Goal: Task Accomplishment & Management: Use online tool/utility

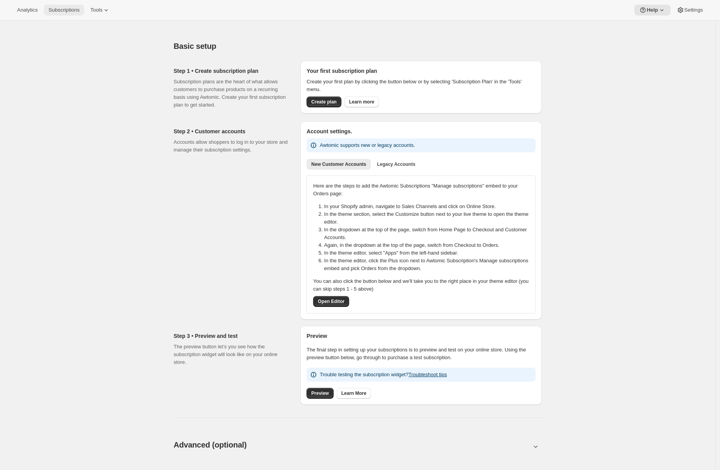
click at [70, 10] on span "Subscriptions" at bounding box center [63, 10] width 31 height 6
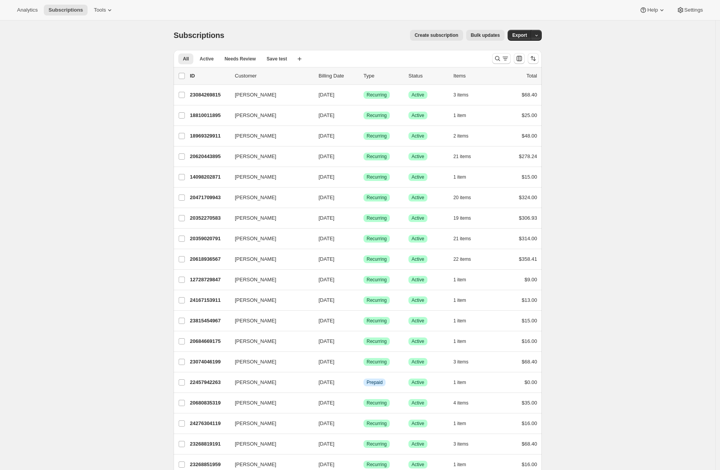
click at [424, 36] on span "Create subscription" at bounding box center [436, 35] width 44 height 6
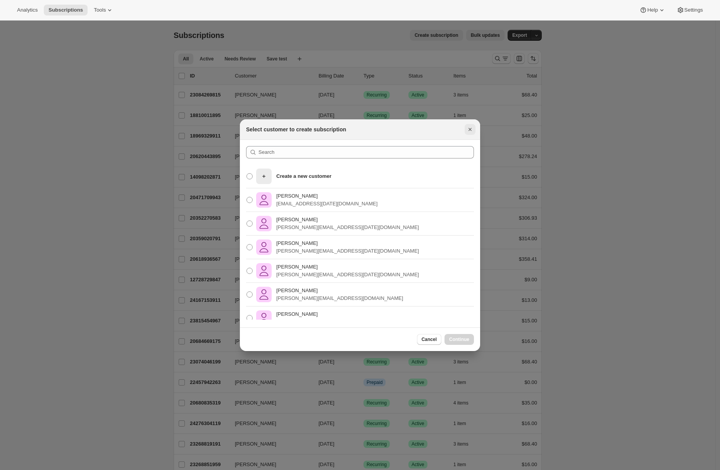
click at [471, 129] on icon "Close" at bounding box center [470, 129] width 8 height 8
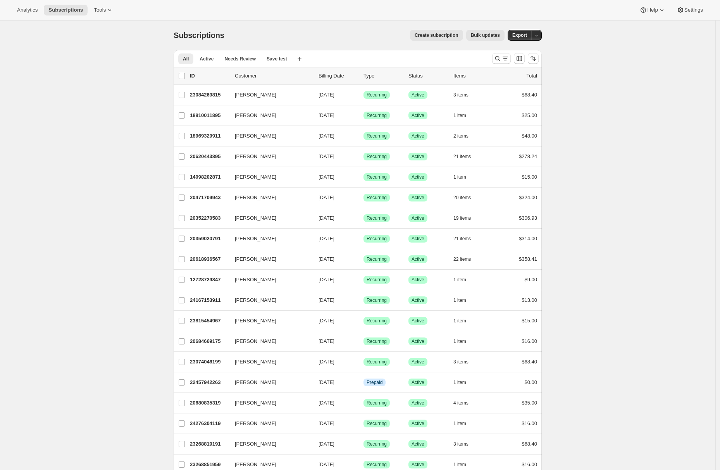
click at [486, 37] on span "Bulk updates" at bounding box center [485, 35] width 29 height 6
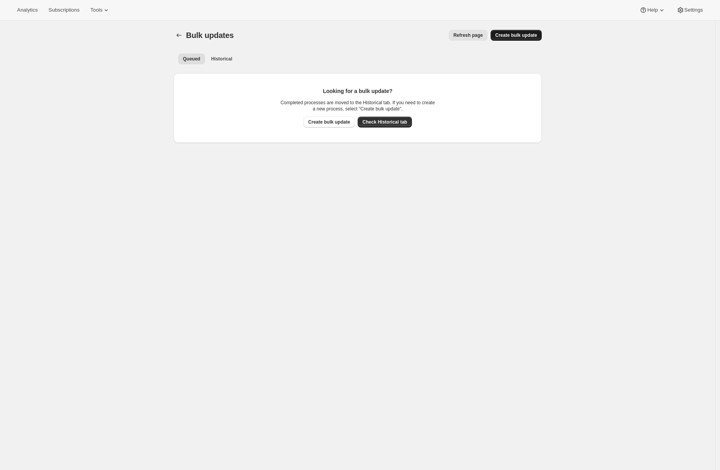
click at [518, 39] on button "Create bulk update" at bounding box center [515, 35] width 51 height 11
select select "19"
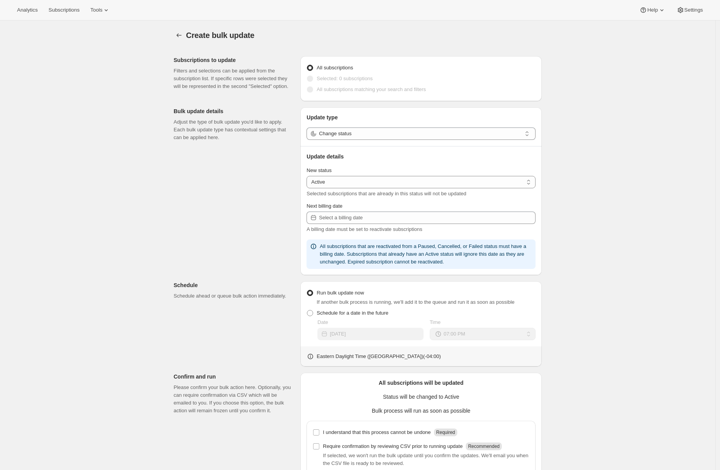
click at [183, 41] on div "Create bulk update. This page is ready Create bulk update" at bounding box center [358, 35] width 368 height 29
click at [182, 36] on icon "button" at bounding box center [179, 35] width 8 height 8
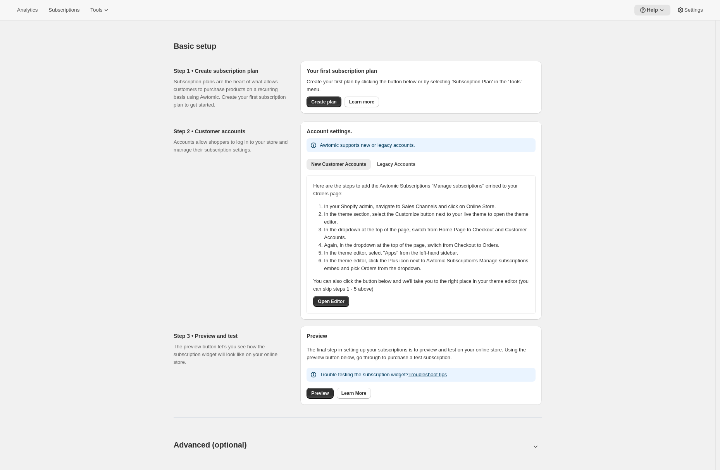
click at [76, 16] on div "Analytics Subscriptions Tools Help Settings" at bounding box center [360, 10] width 720 height 21
click at [76, 10] on span "Subscriptions" at bounding box center [63, 10] width 31 height 6
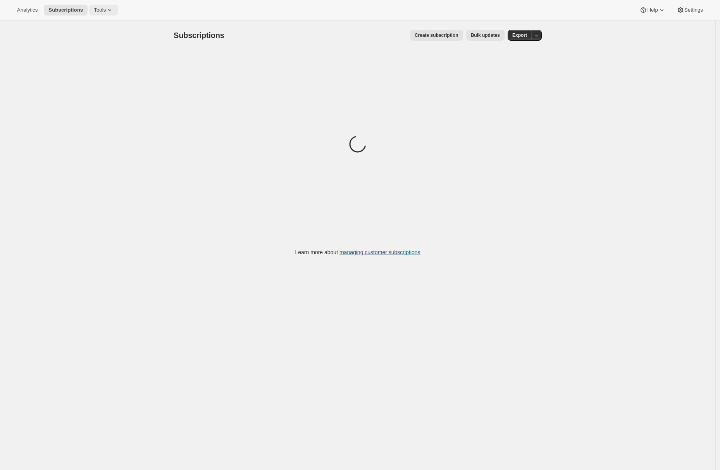
click at [112, 5] on button "Tools" at bounding box center [103, 10] width 29 height 11
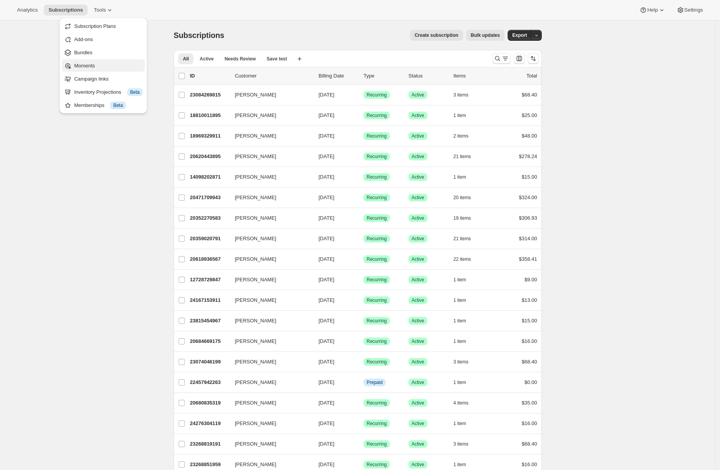
click at [91, 67] on span "Moments" at bounding box center [84, 66] width 21 height 6
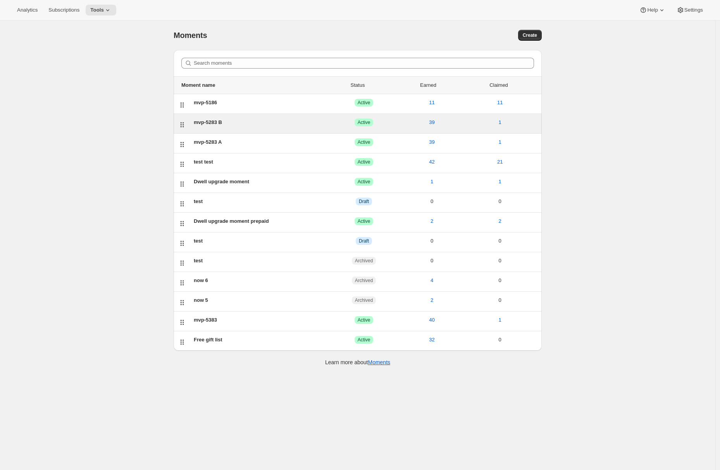
click at [267, 132] on div "mvp-5283 B ACTIVE Active 39 1" at bounding box center [358, 123] width 368 height 19
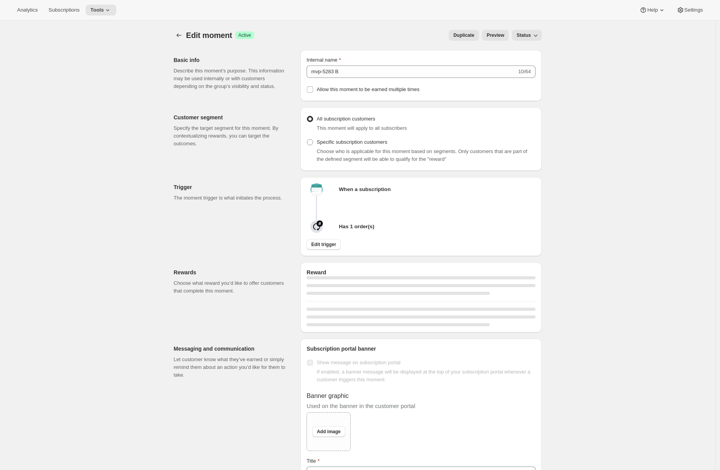
click at [465, 34] on span "Duplicate" at bounding box center [463, 35] width 21 height 6
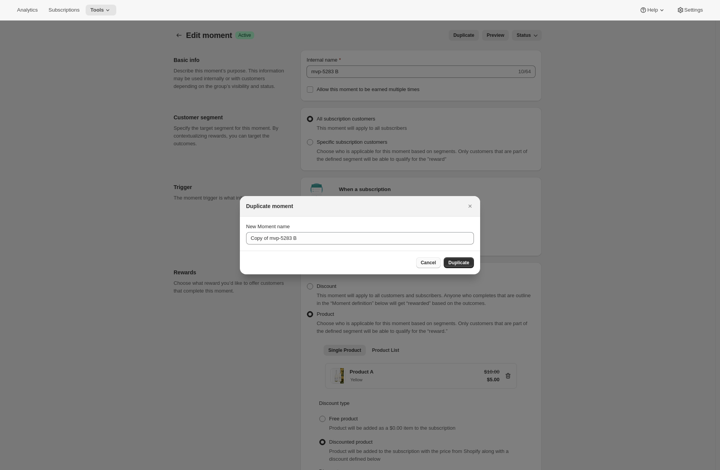
click at [425, 262] on span "Cancel" at bounding box center [428, 262] width 15 height 6
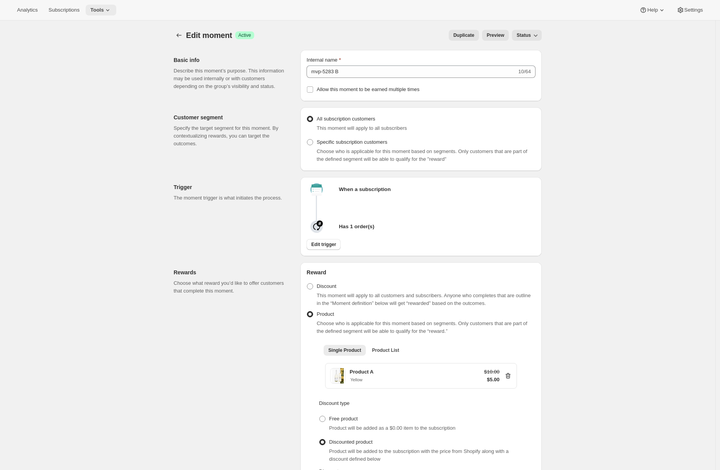
click at [112, 8] on icon at bounding box center [108, 10] width 8 height 8
click at [86, 50] on span "Bundles" at bounding box center [83, 53] width 18 height 6
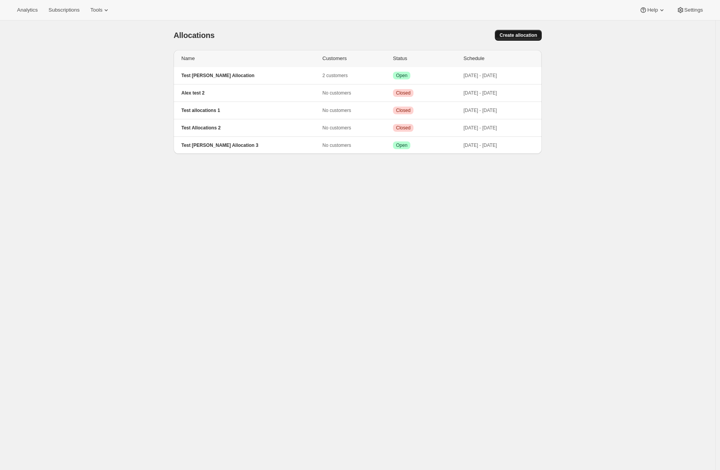
click at [503, 35] on span "Create allocation" at bounding box center [518, 35] width 38 height 6
select select "12:00"
